Goal: Browse casually

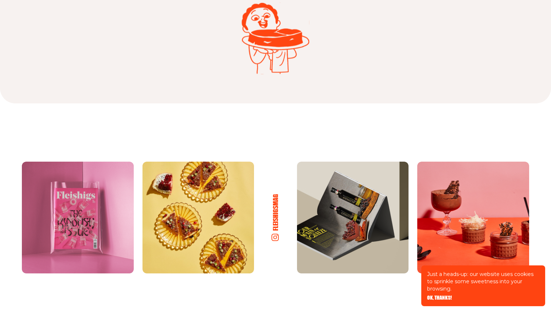
scroll to position [3791, 0]
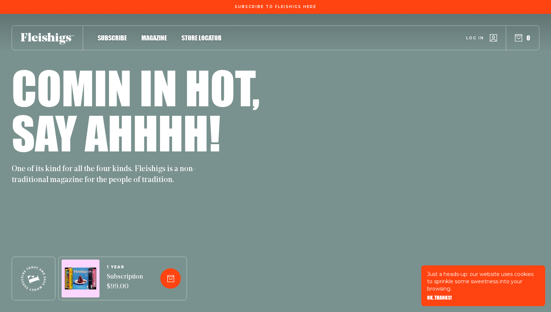
scroll to position [3791, 0]
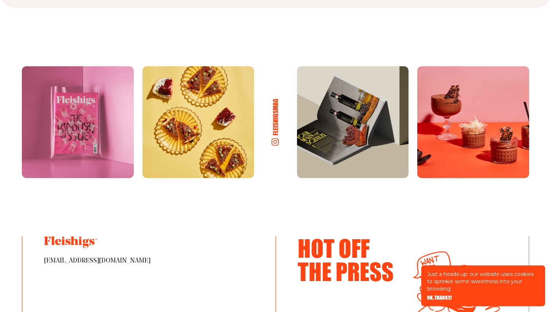
scroll to position [3791, 0]
